Goal: Information Seeking & Learning: Learn about a topic

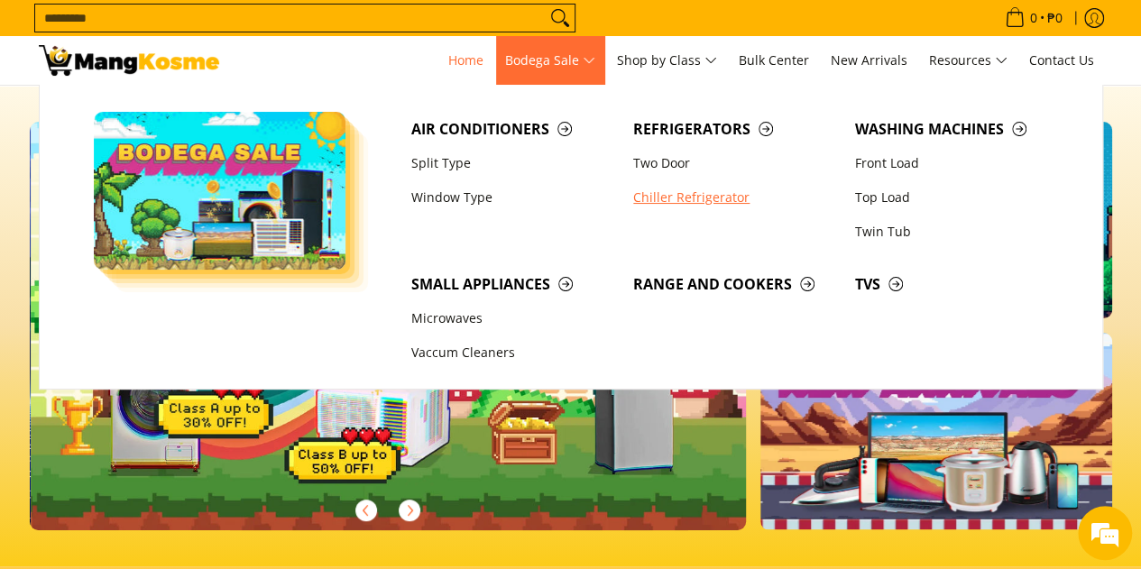
scroll to position [0, 717]
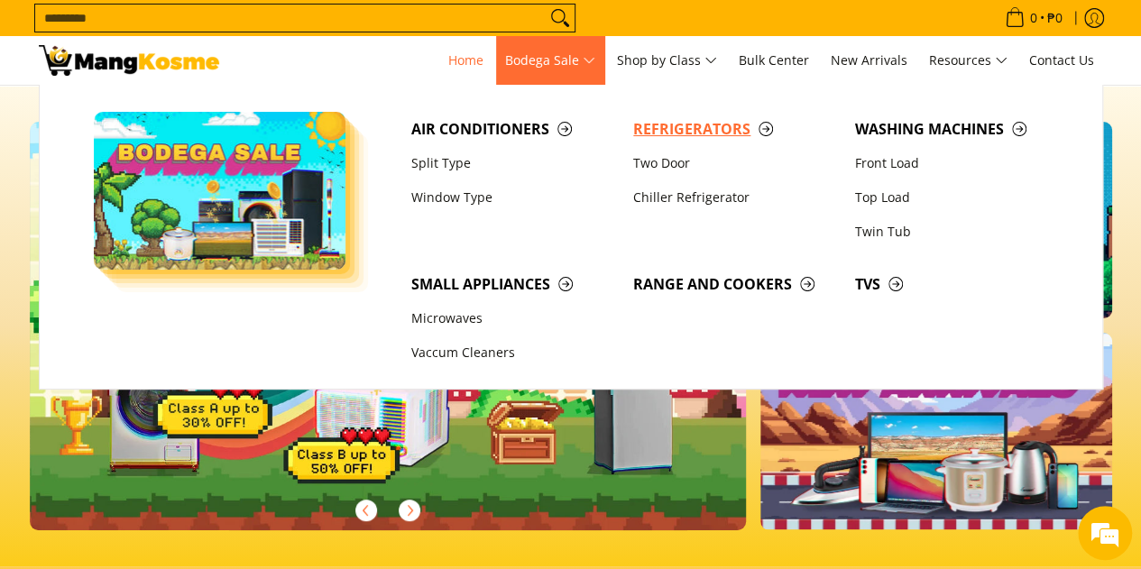
click at [677, 125] on span "Refrigerators" at bounding box center [735, 129] width 204 height 23
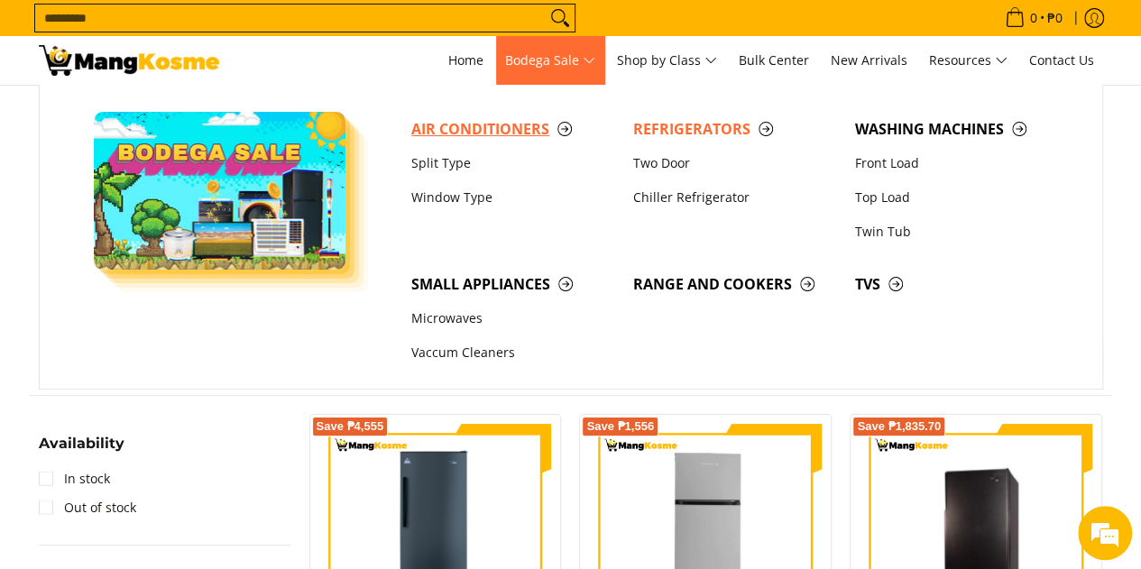
click at [450, 127] on span "Air Conditioners" at bounding box center [513, 129] width 204 height 23
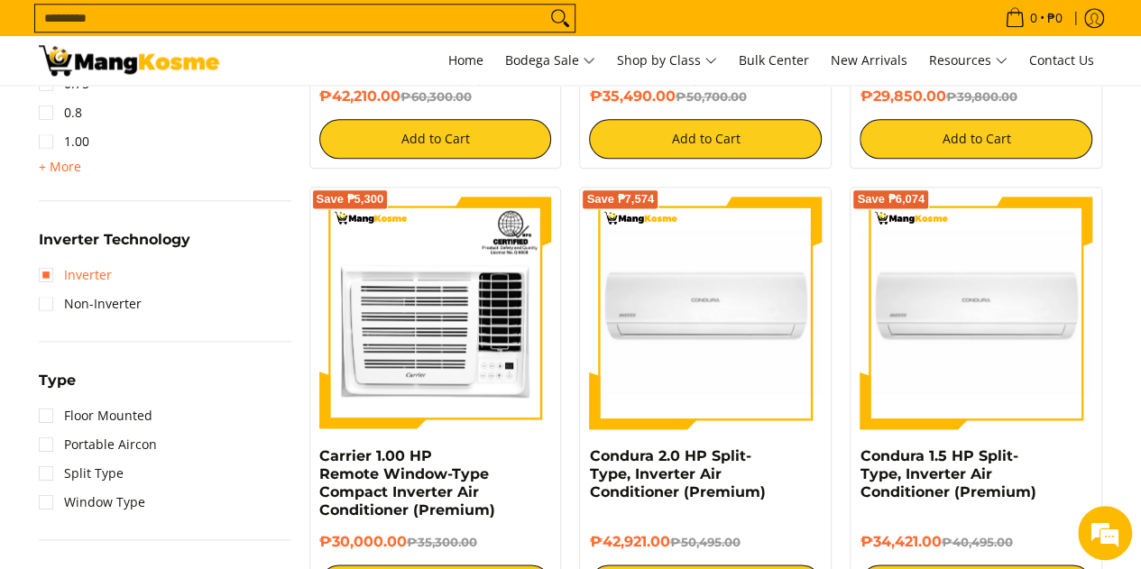
click at [68, 282] on link "Inverter" at bounding box center [75, 275] width 73 height 29
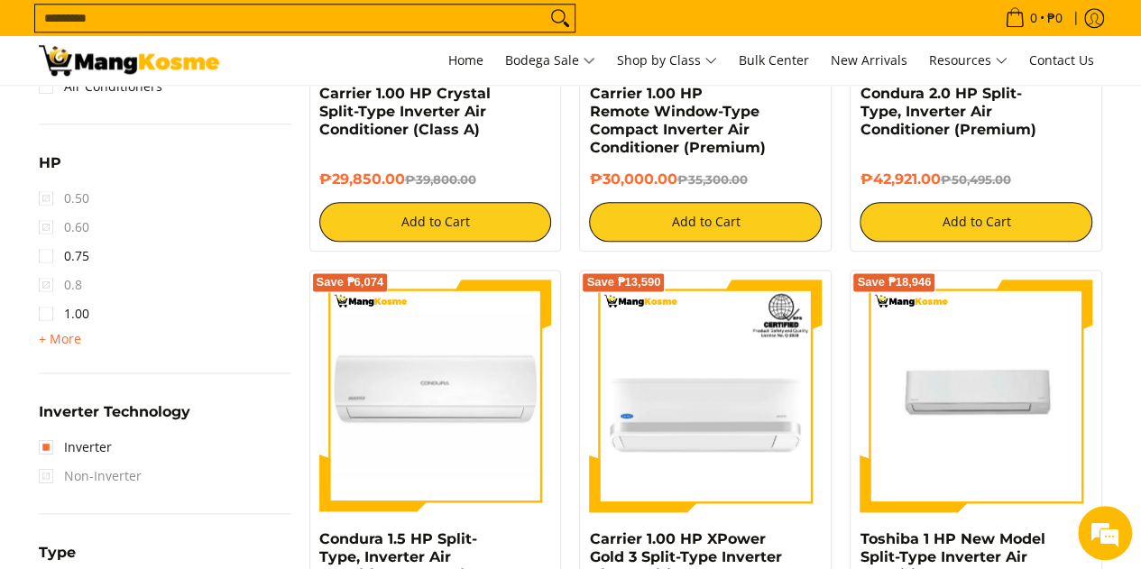
scroll to position [990, 0]
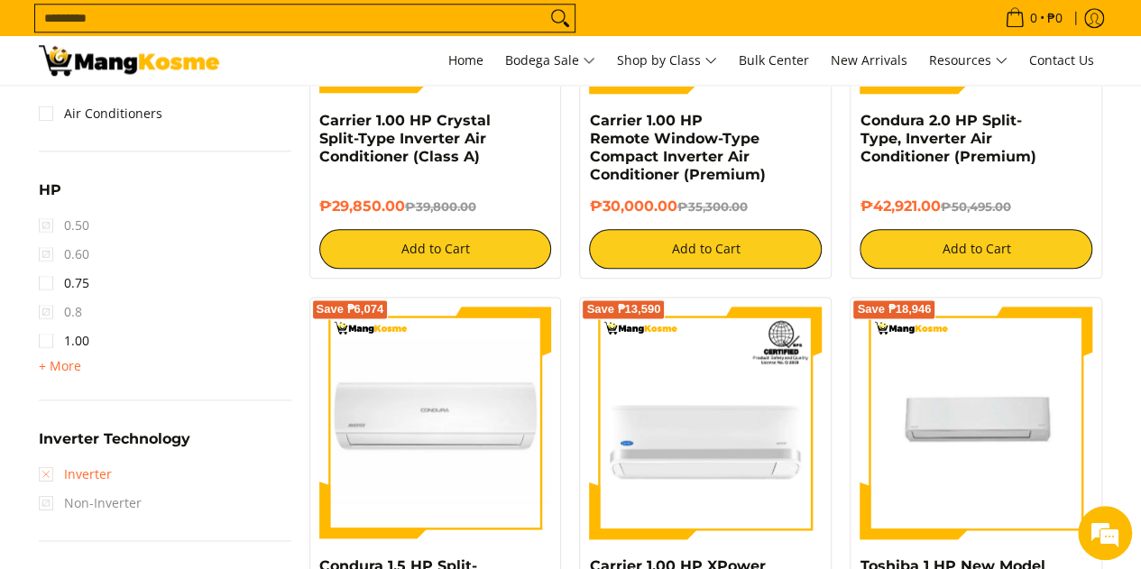
click at [57, 473] on link "Inverter" at bounding box center [75, 474] width 73 height 29
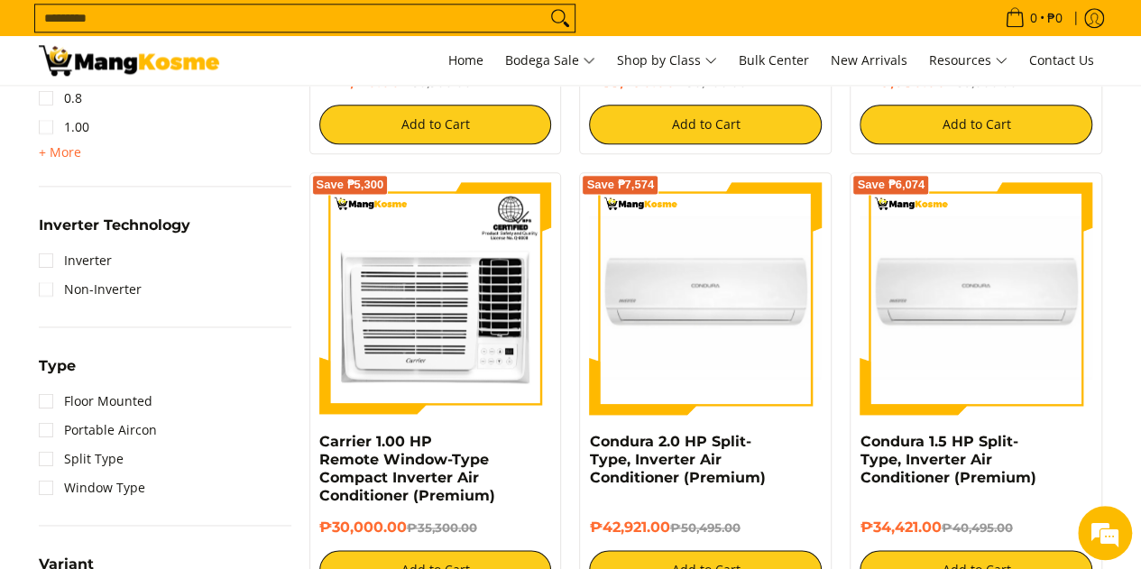
scroll to position [1156, 0]
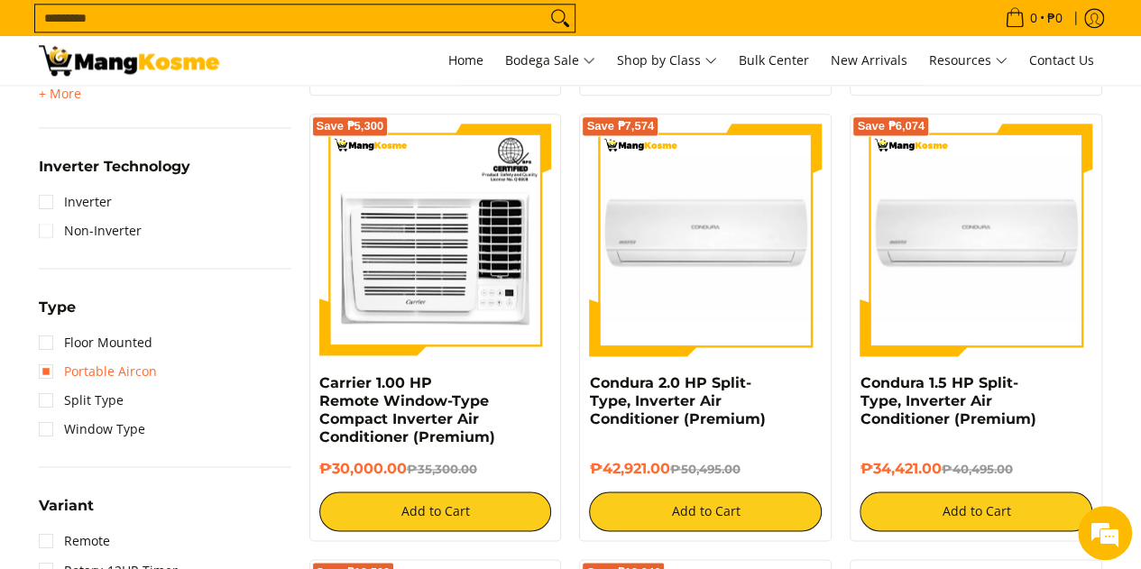
click at [94, 357] on link "Portable Aircon" at bounding box center [98, 371] width 118 height 29
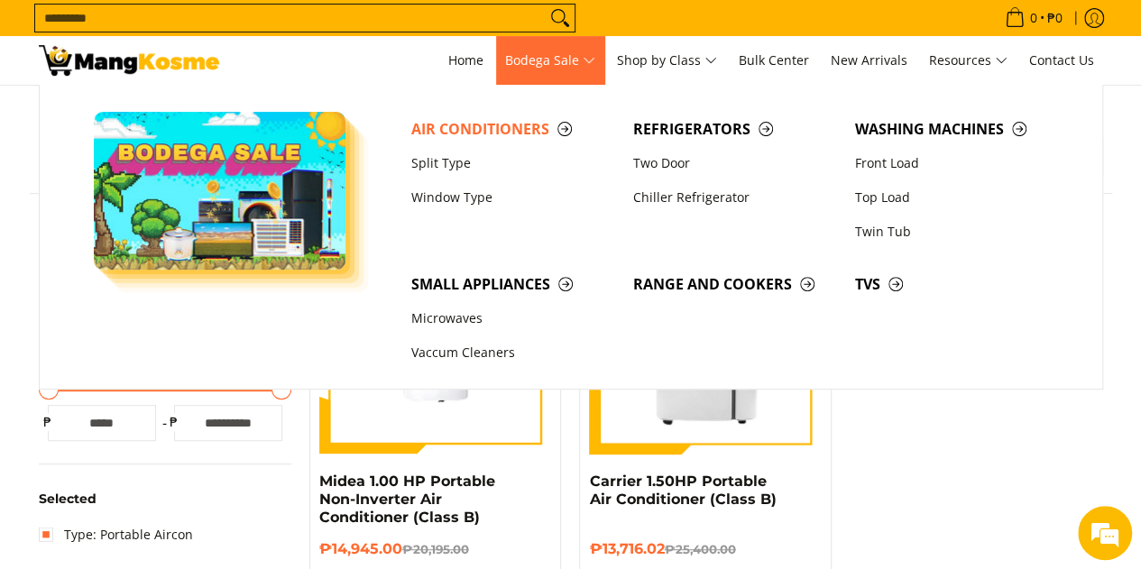
scroll to position [361, 0]
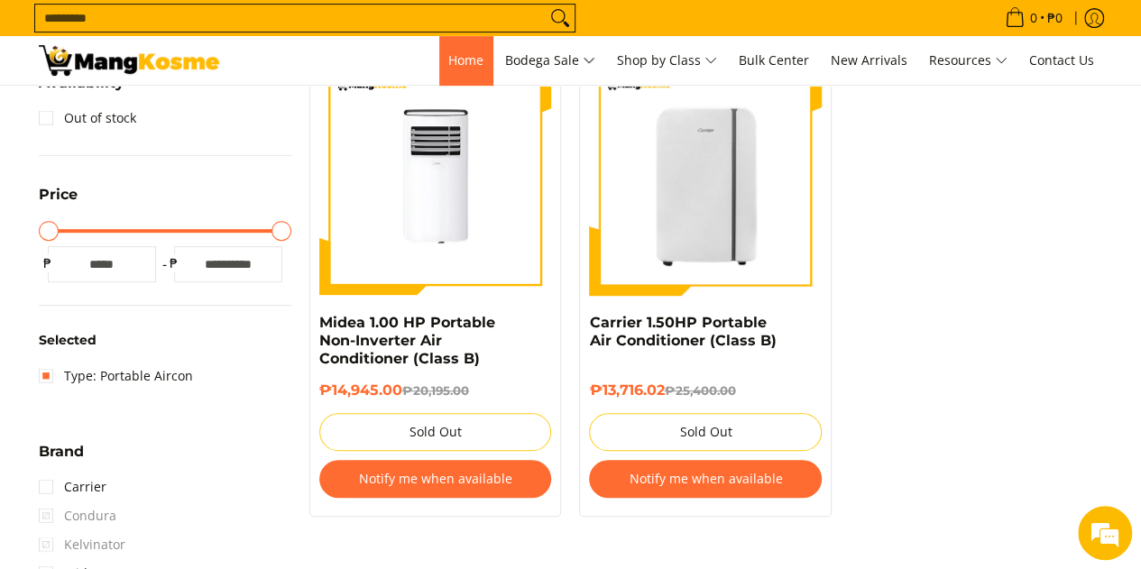
click at [448, 69] on link "Home" at bounding box center [465, 60] width 53 height 49
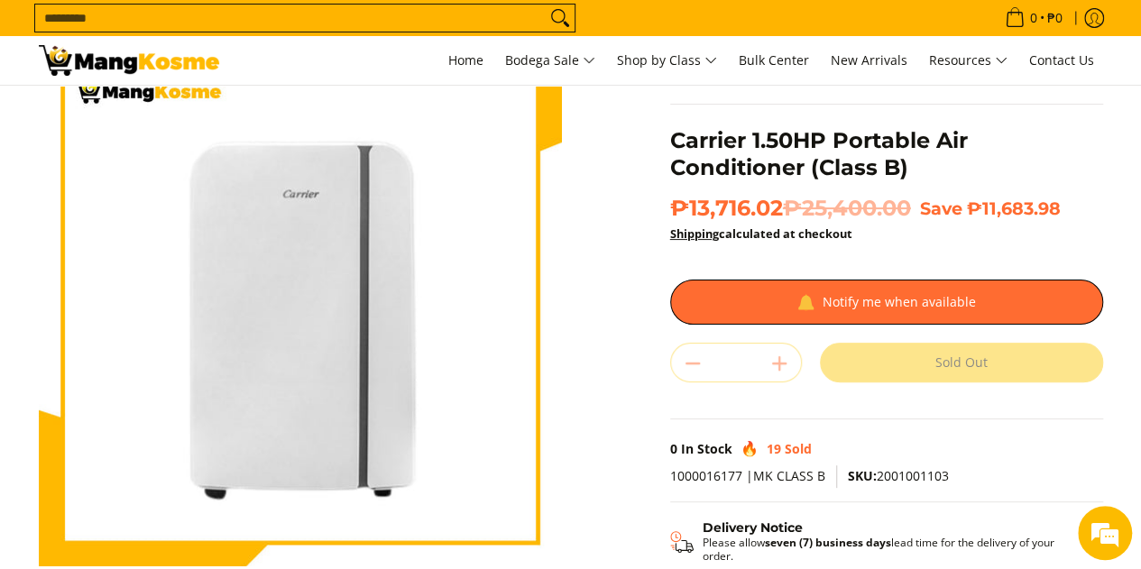
scroll to position [180, 0]
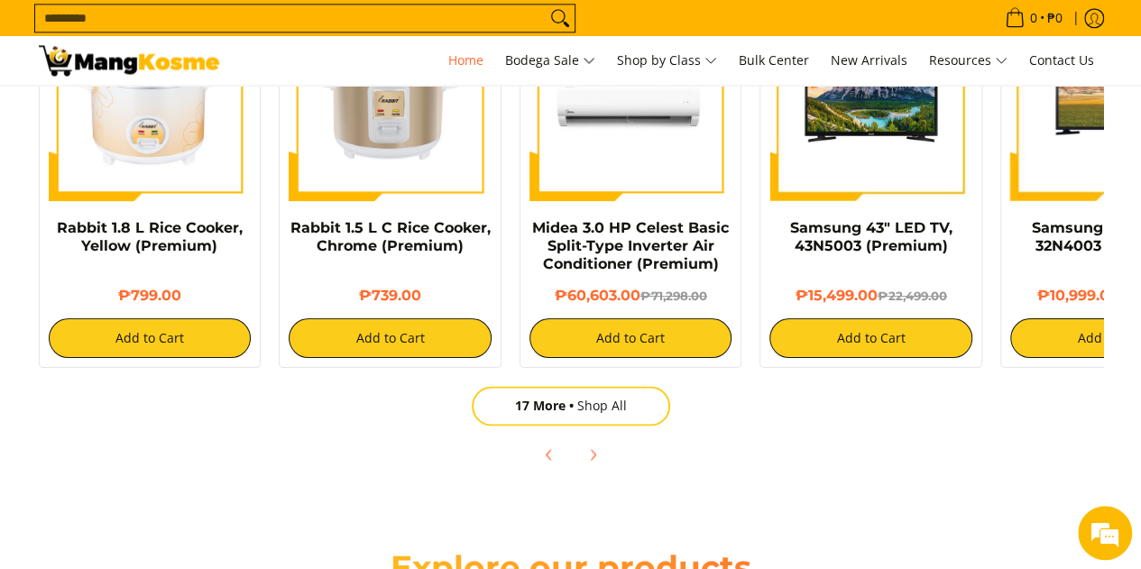
scroll to position [0, 717]
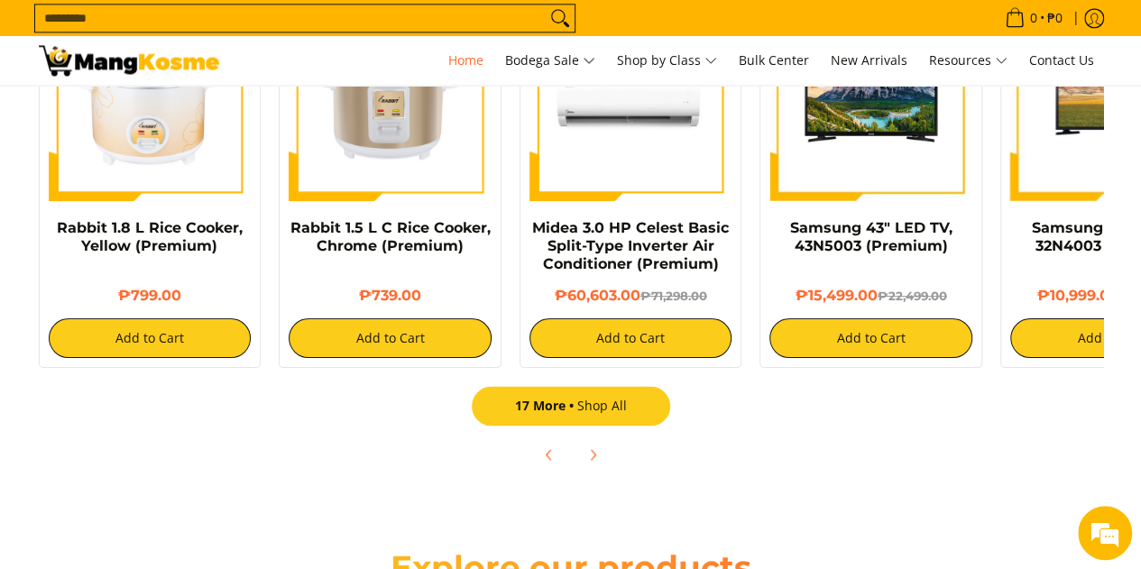
click at [617, 403] on link "17 More Shop All" at bounding box center [571, 406] width 198 height 40
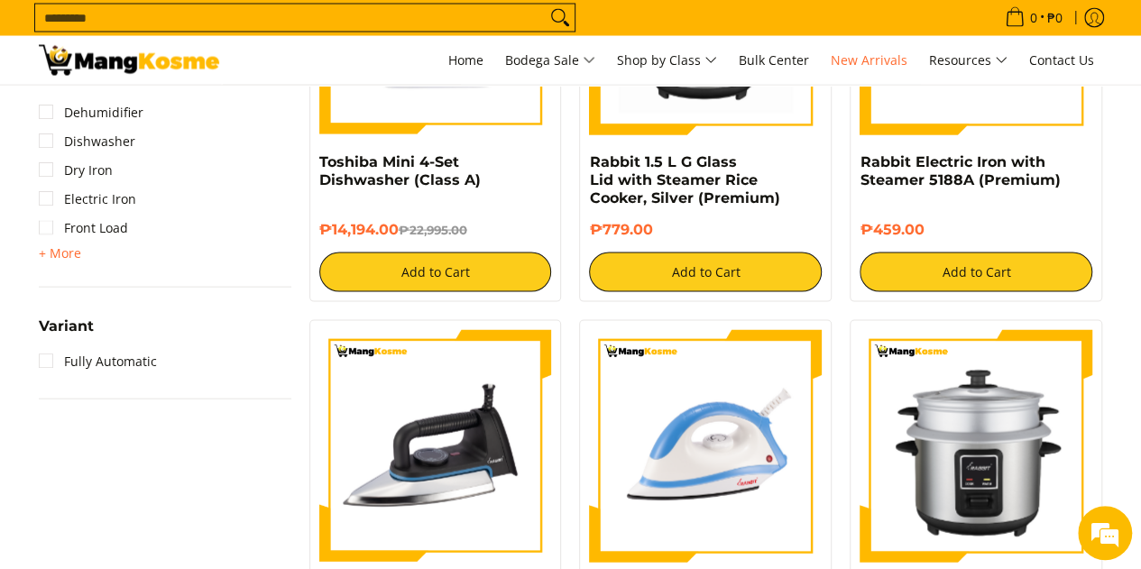
drag, startPoint x: 436, startPoint y: 139, endPoint x: 189, endPoint y: 346, distance: 322.0
click at [189, 346] on div "Variant Fully Automatic" at bounding box center [165, 345] width 253 height 61
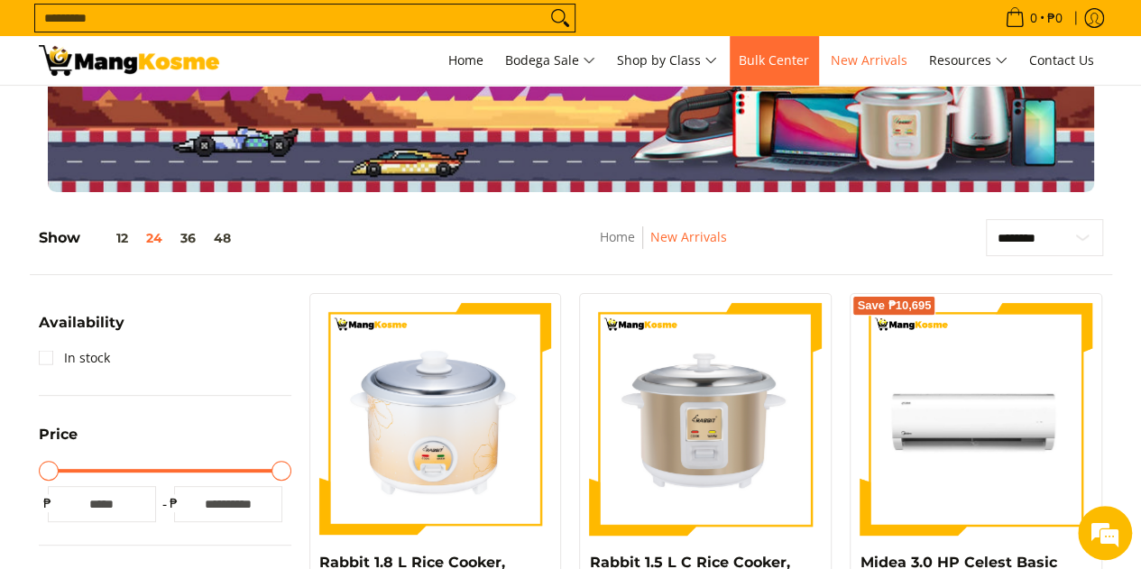
scroll to position [180, 0]
